Goal: Obtain resource: Download file/media

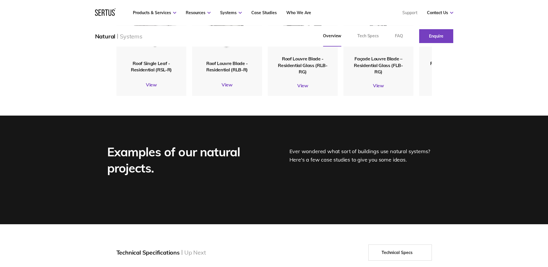
scroll to position [866, 0]
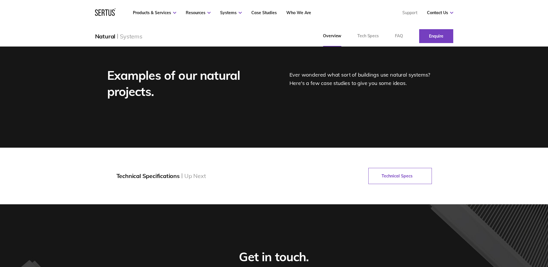
drag, startPoint x: 399, startPoint y: 197, endPoint x: 382, endPoint y: 198, distance: 16.5
click at [399, 184] on link "Technical Specs" at bounding box center [400, 176] width 64 height 16
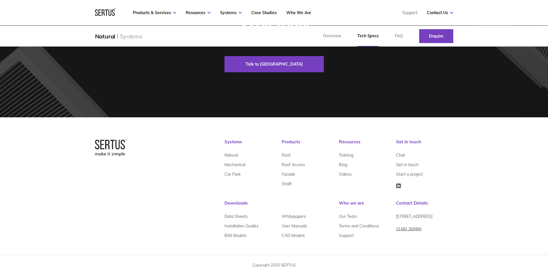
scroll to position [1266, 0]
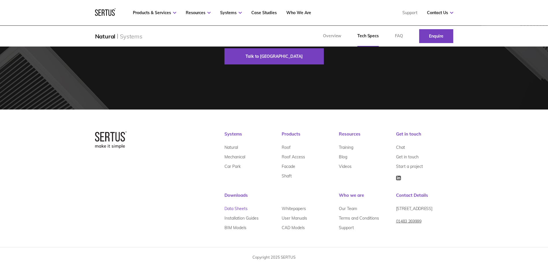
click at [234, 209] on link "Data Sheets" at bounding box center [235, 209] width 23 height 10
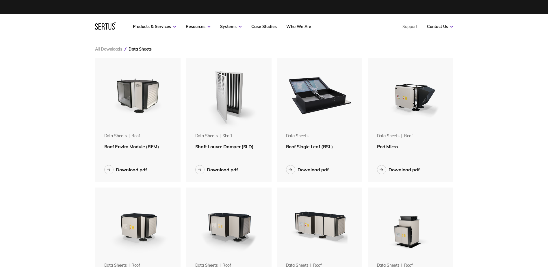
scroll to position [1266, 0]
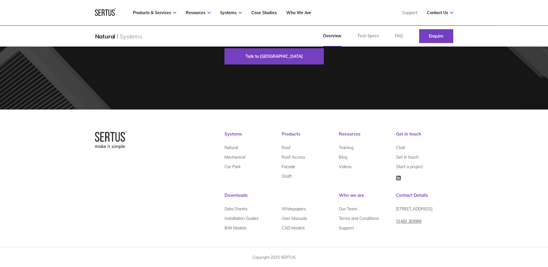
scroll to position [1131, 0]
click at [288, 145] on link "Roof" at bounding box center [286, 148] width 9 height 10
